Goal: Check status: Check status

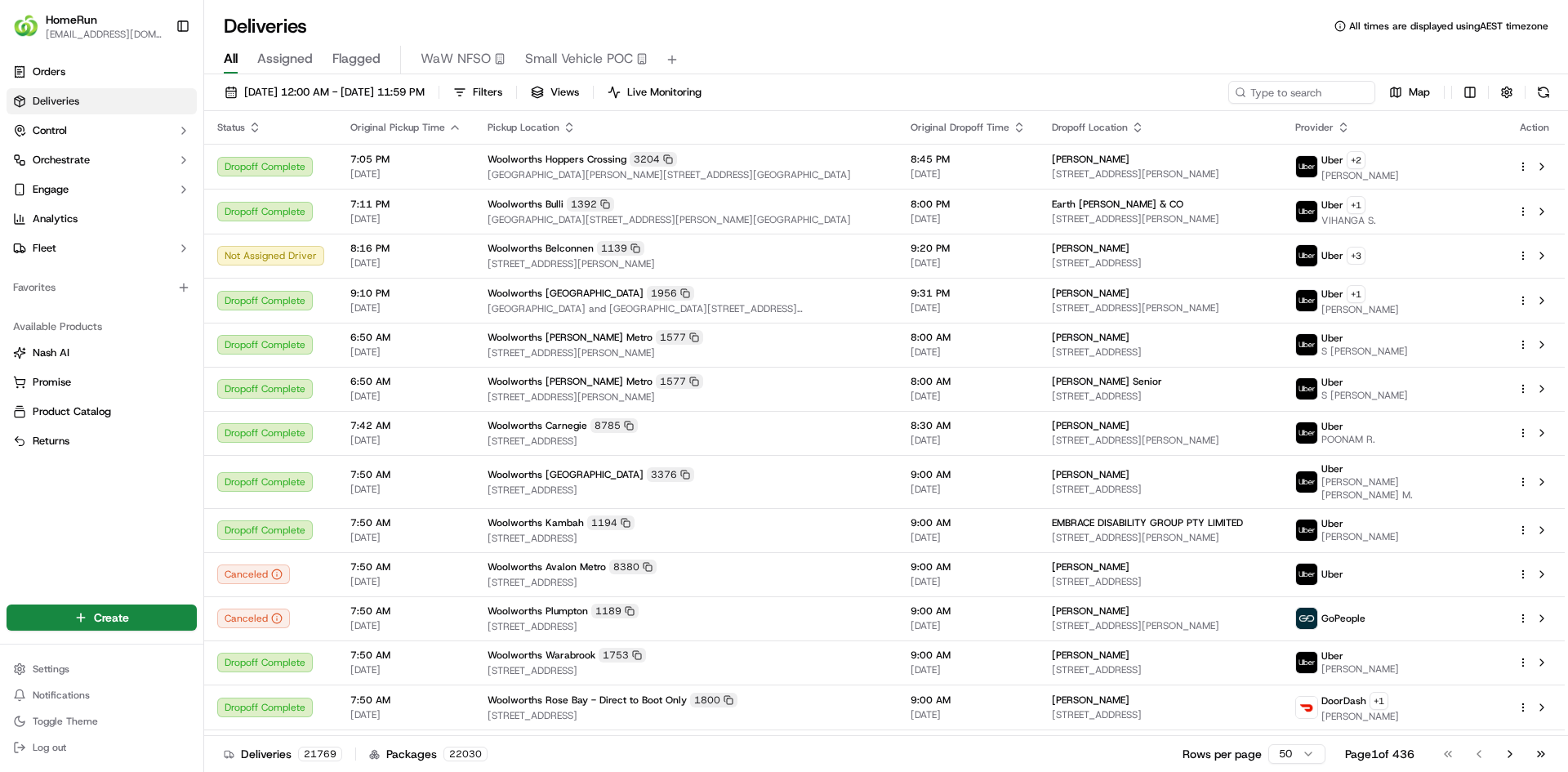
click at [1229, 20] on div "Deliveries All times are displayed using AEST timezone" at bounding box center [886, 26] width 1364 height 26
click at [1229, 30] on div "Deliveries All times are displayed using AEST timezone" at bounding box center [886, 26] width 1364 height 26
click at [1271, 42] on div "All Assigned Flagged WaW NFSO Small Vehicle POC" at bounding box center [886, 56] width 1364 height 35
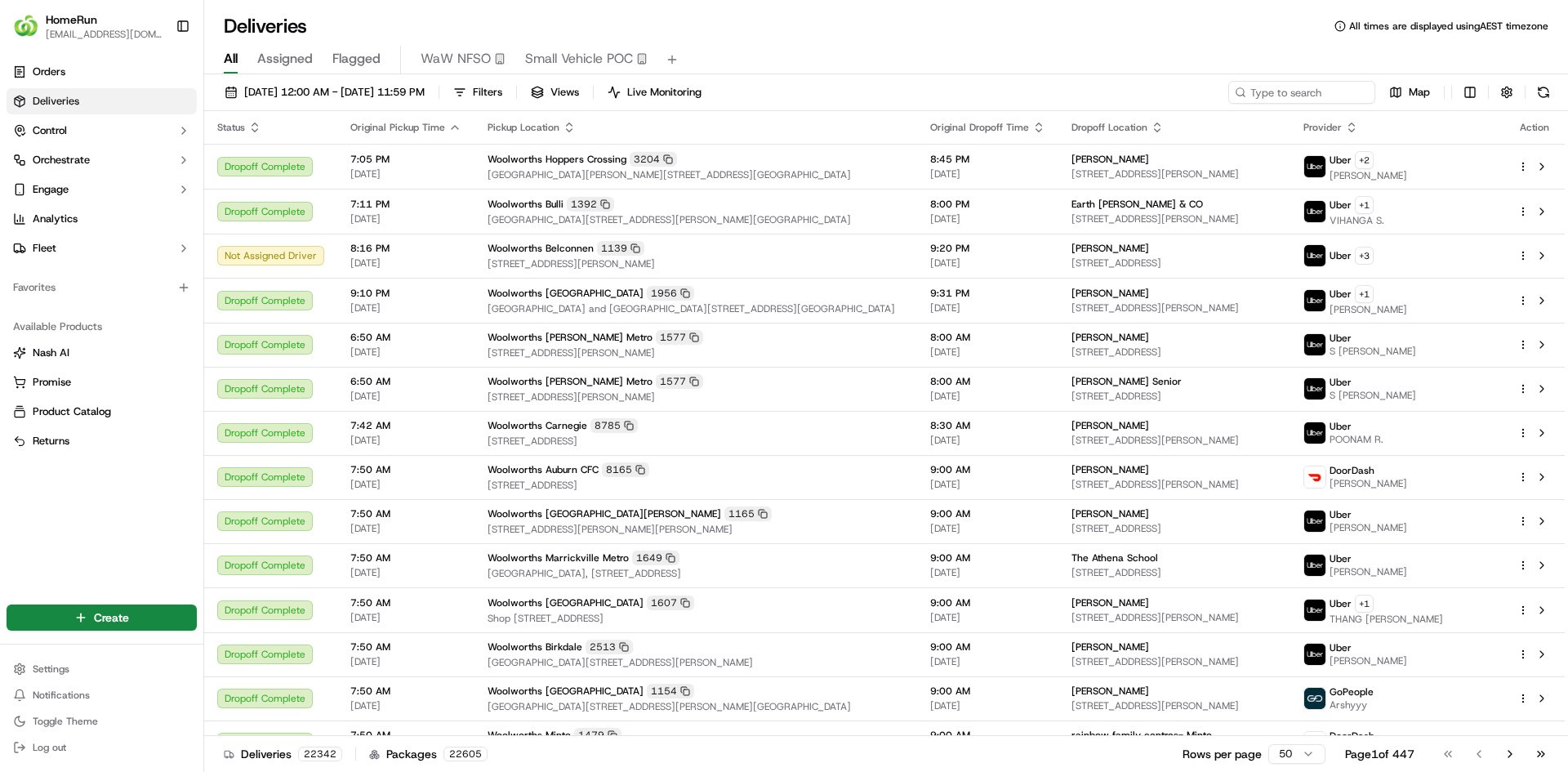
click at [1142, 60] on div "All Assigned Flagged WaW NFSO Small Vehicle POC" at bounding box center [886, 60] width 1364 height 29
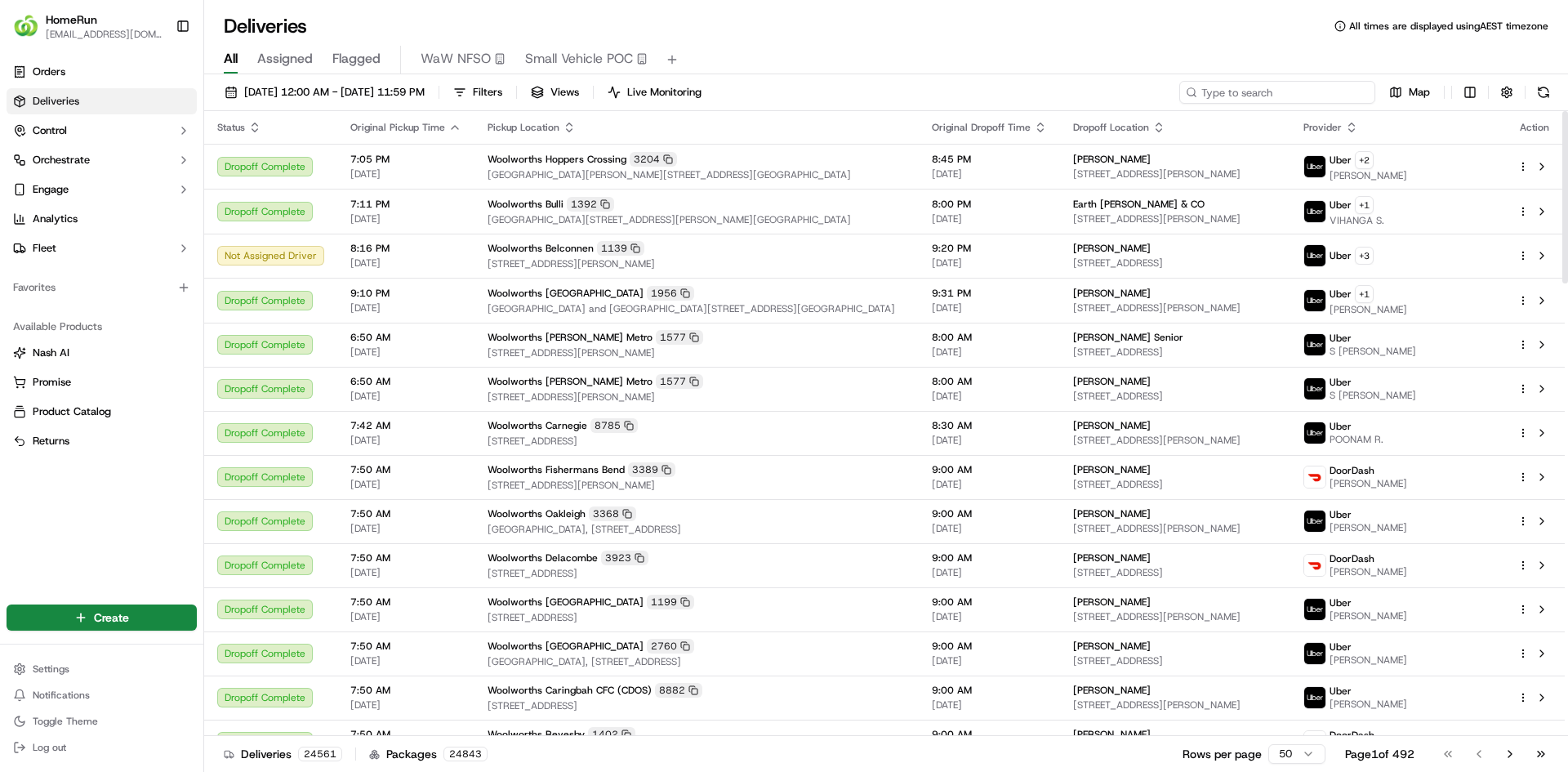
click at [1287, 94] on input at bounding box center [1277, 92] width 196 height 23
paste input "268682624"
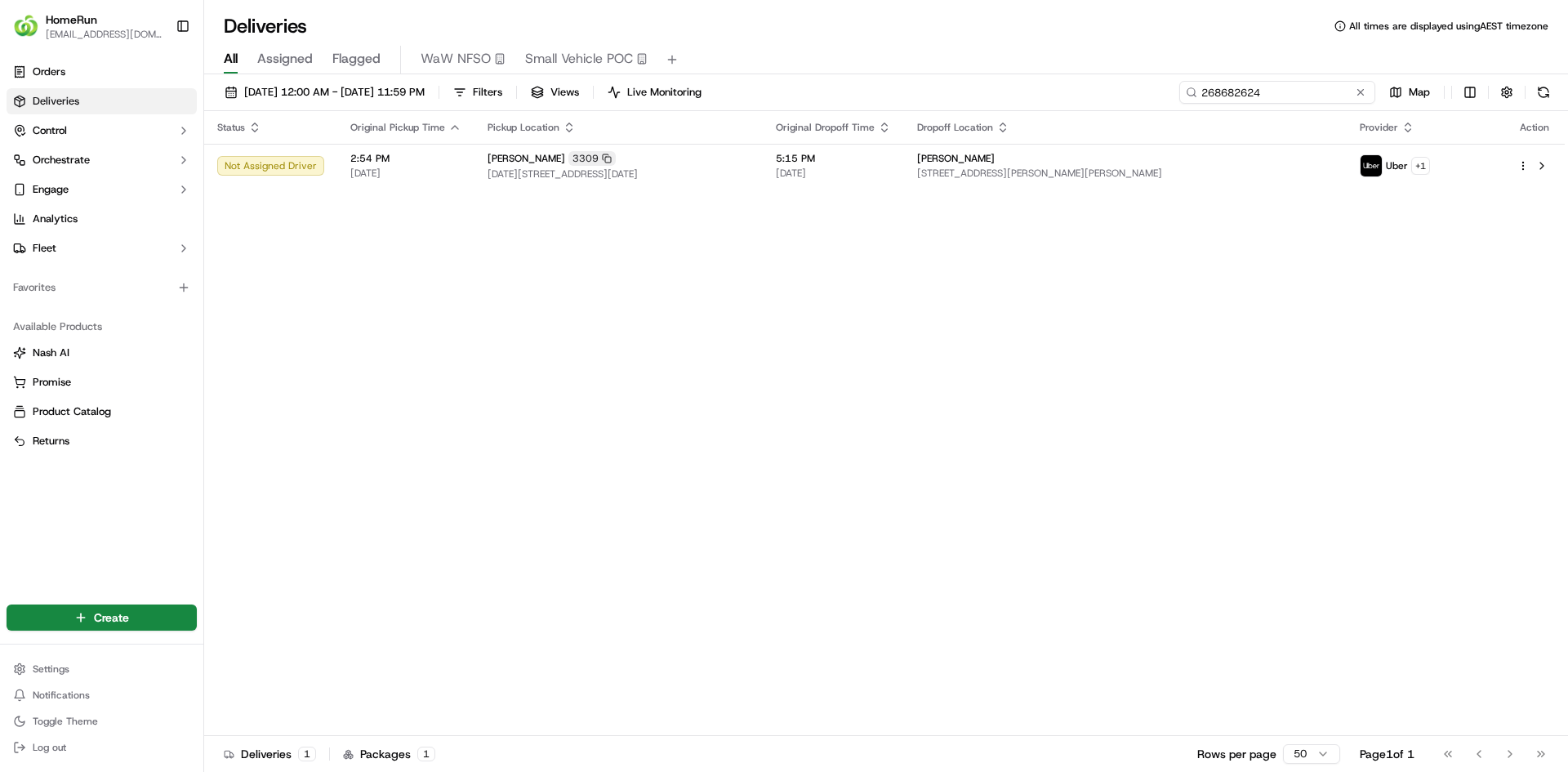
type input "268682624"
click at [986, 47] on div "All Assigned Flagged WaW NFSO Small Vehicle POC" at bounding box center [886, 60] width 1364 height 29
click at [1032, 32] on div "Deliveries All times are displayed using AEST timezone" at bounding box center [886, 26] width 1364 height 26
click at [1036, 29] on div "Deliveries All times are displayed using AEST timezone" at bounding box center [886, 26] width 1364 height 26
click at [1128, 68] on div "All Assigned Flagged WaW NFSO Small Vehicle POC" at bounding box center [886, 60] width 1364 height 29
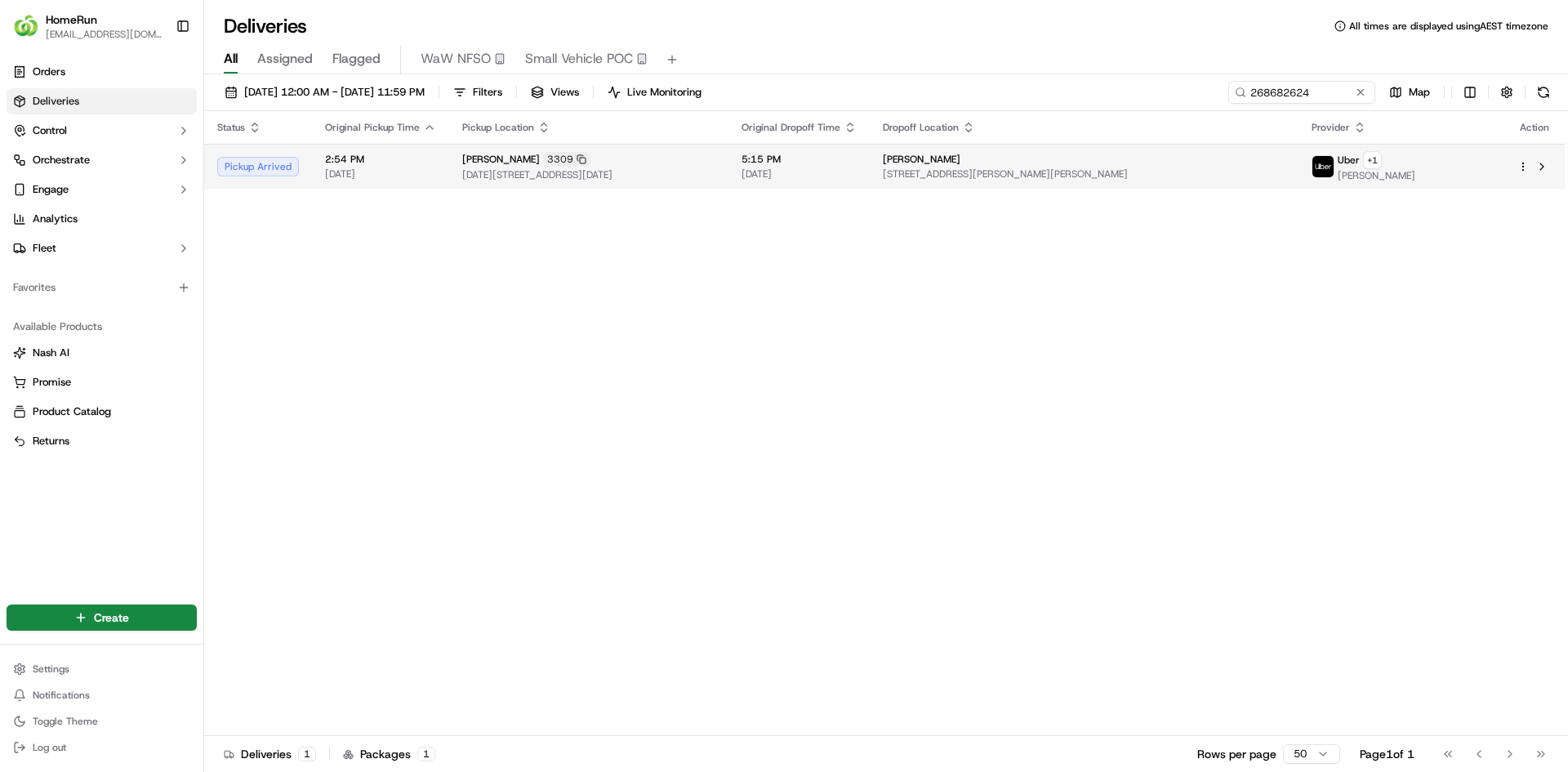
click at [1257, 166] on div "[PERSON_NAME] [STREET_ADDRESS][PERSON_NAME][PERSON_NAME]" at bounding box center [1084, 166] width 402 height 28
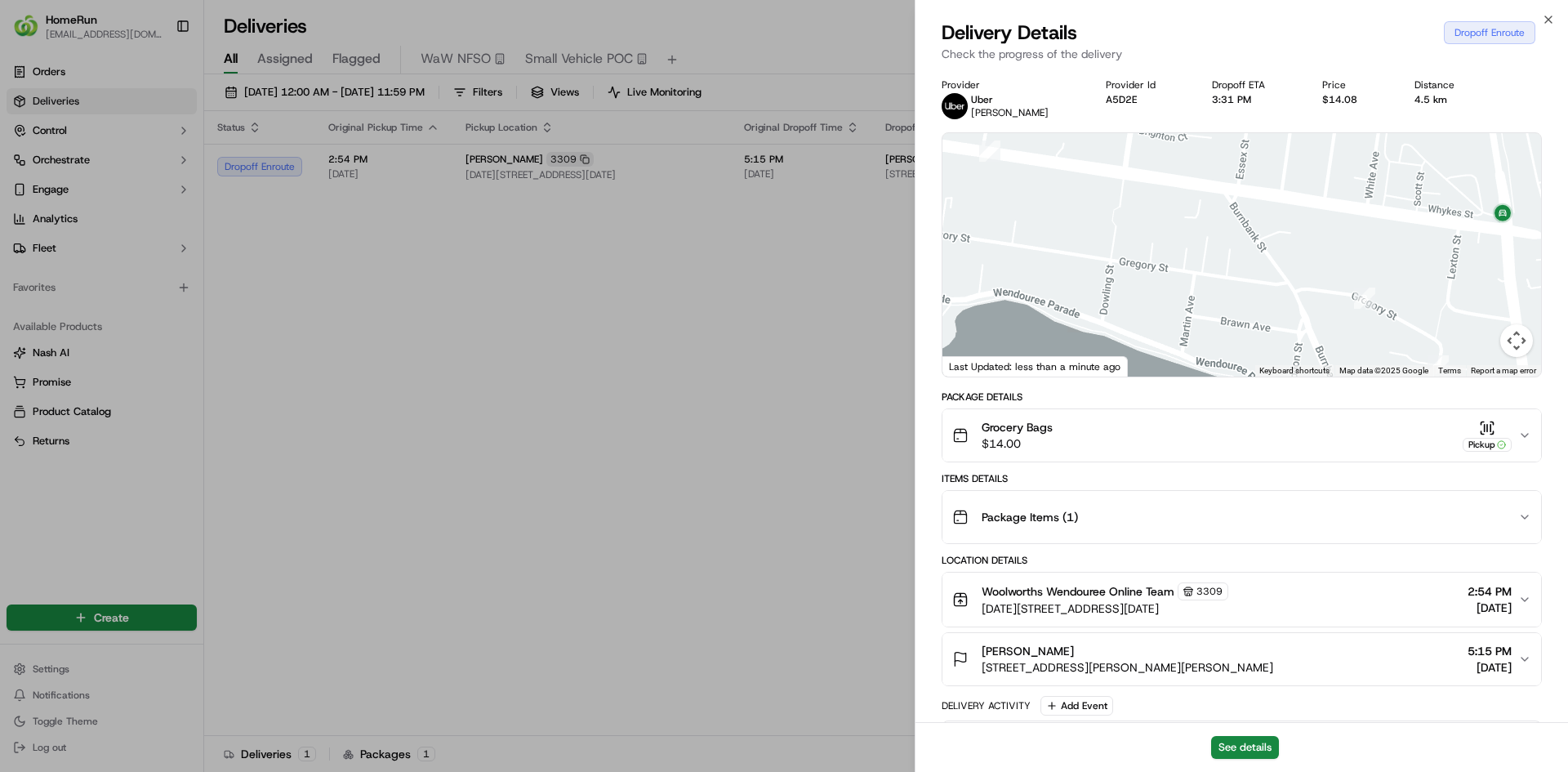
drag, startPoint x: 1138, startPoint y: 192, endPoint x: 1278, endPoint y: 289, distance: 170.3
click at [1277, 289] on div at bounding box center [1242, 254] width 599 height 243
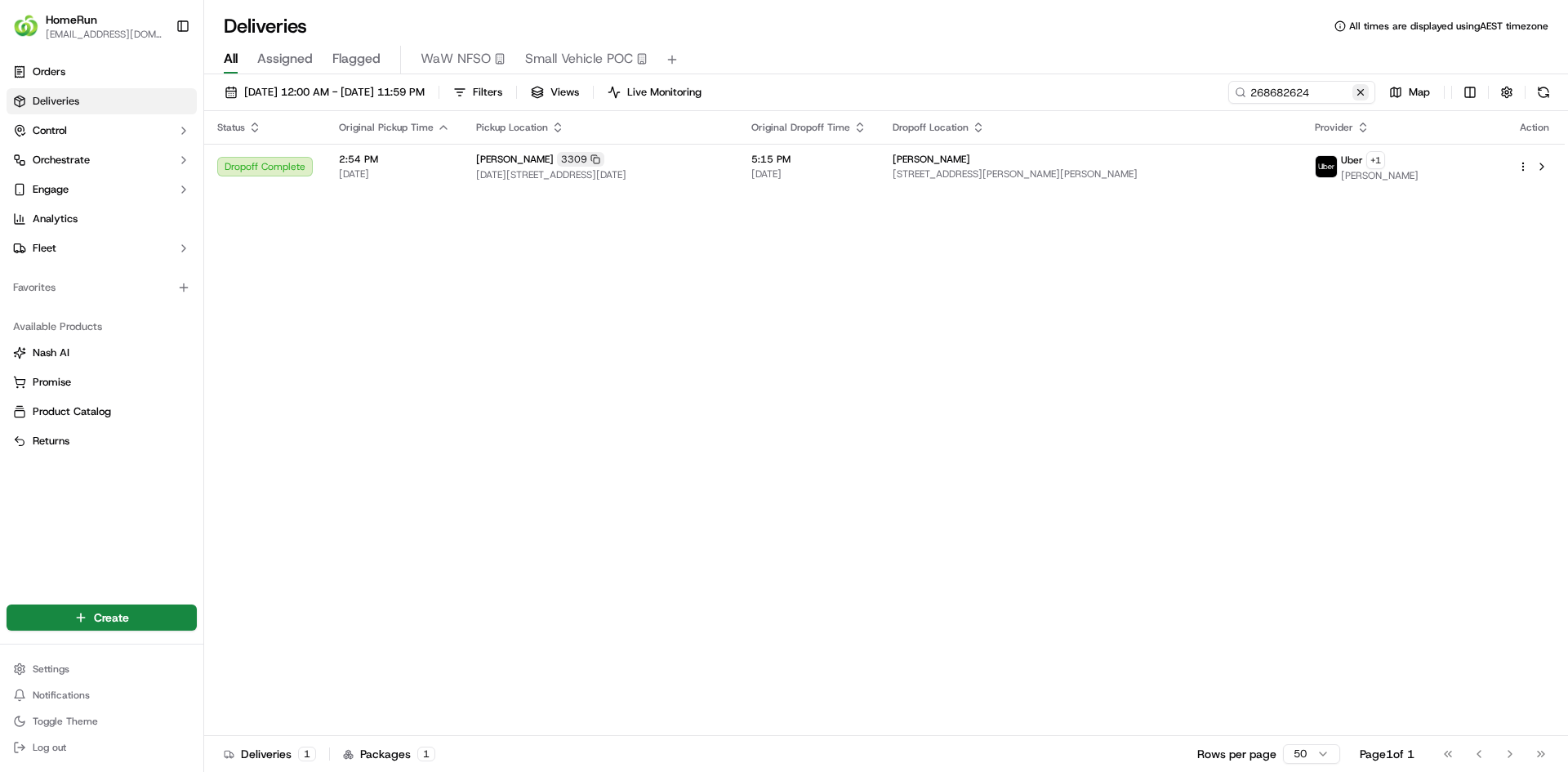
click at [1364, 95] on button at bounding box center [1360, 92] width 16 height 16
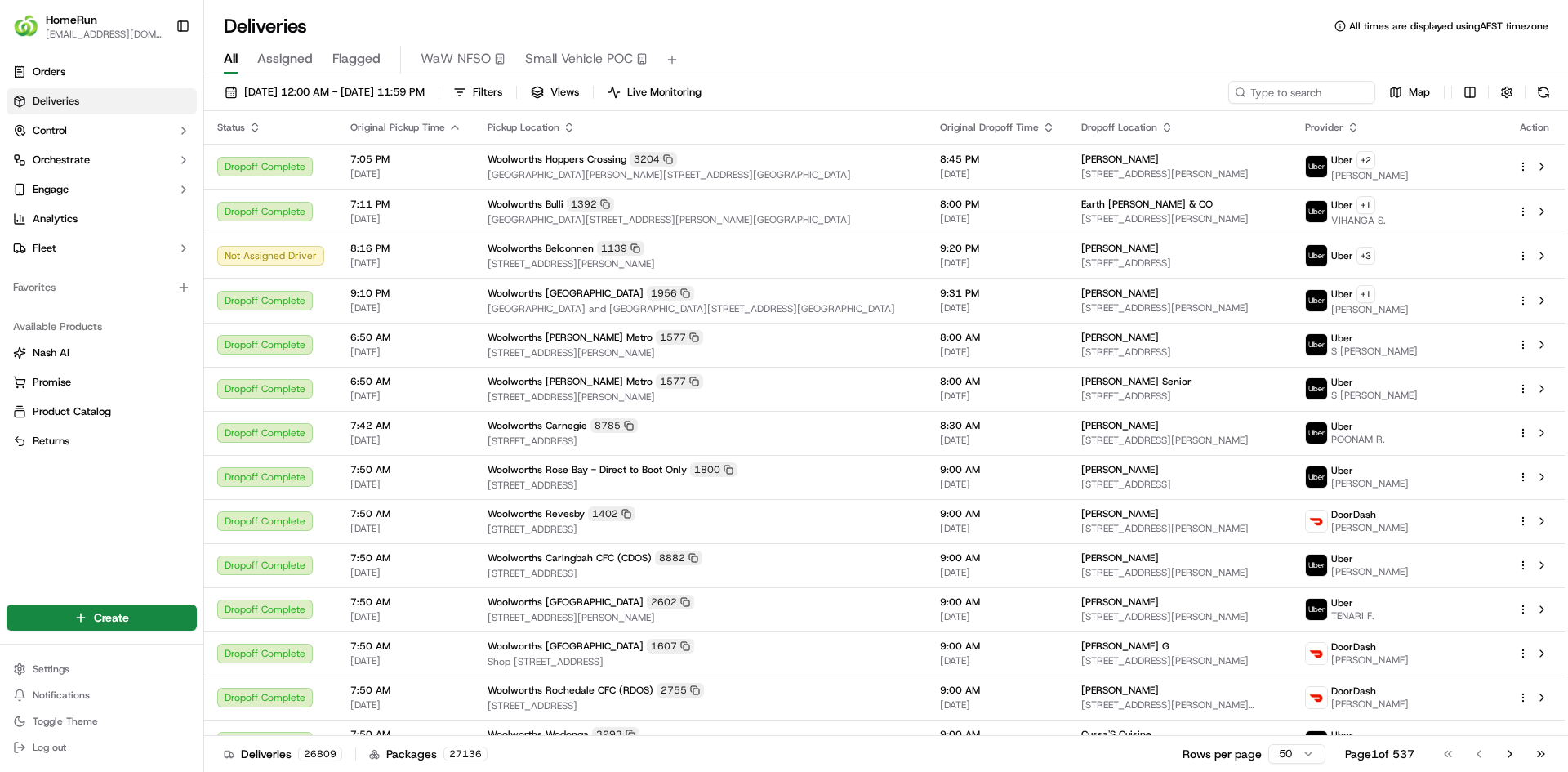
drag, startPoint x: 1192, startPoint y: 51, endPoint x: 1288, endPoint y: 0, distance: 108.7
click at [1194, 49] on div "All Assigned Flagged WaW NFSO Small Vehicle POC" at bounding box center [886, 60] width 1364 height 29
